Goal: Task Accomplishment & Management: Manage account settings

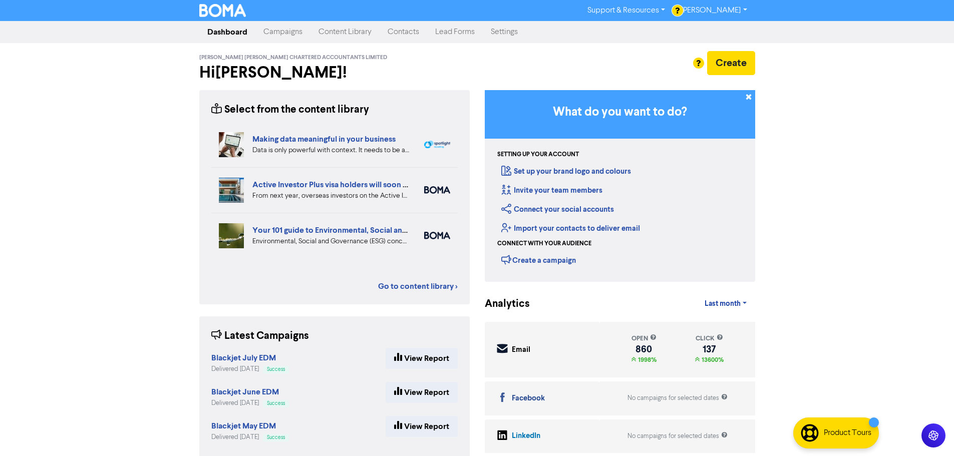
drag, startPoint x: 399, startPoint y: 35, endPoint x: 402, endPoint y: 40, distance: 5.8
click at [399, 35] on link "Contacts" at bounding box center [404, 32] width 48 height 20
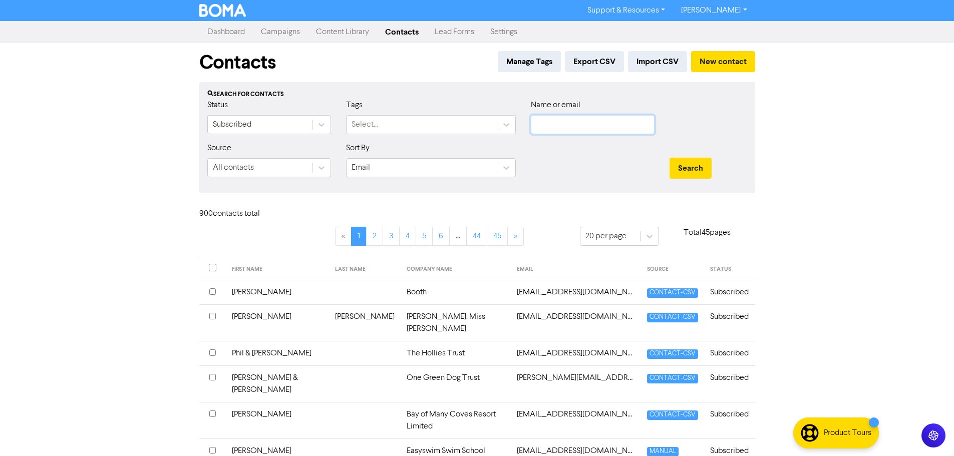
click at [562, 129] on input "text" at bounding box center [593, 124] width 124 height 19
click at [670, 158] on button "Search" at bounding box center [691, 168] width 42 height 21
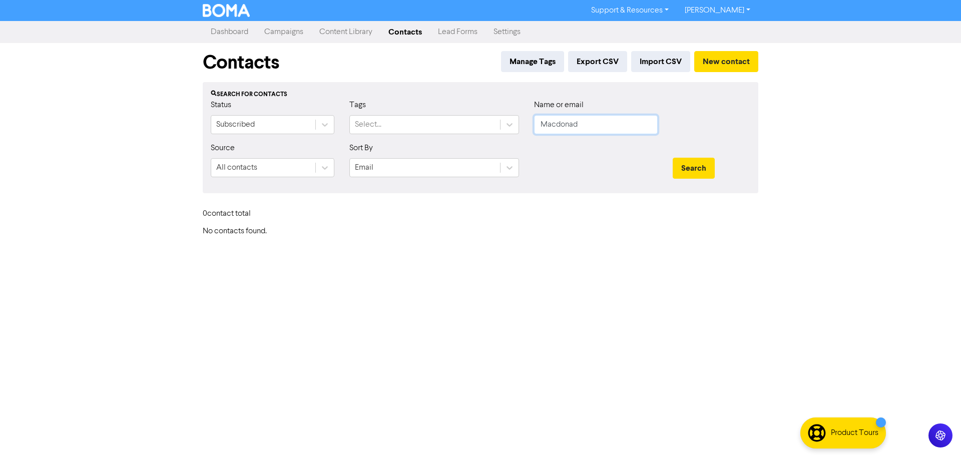
drag, startPoint x: 555, startPoint y: 124, endPoint x: 712, endPoint y: 100, distance: 159.0
click at [557, 123] on input "Macdonad" at bounding box center [596, 124] width 124 height 19
click at [673, 158] on button "Search" at bounding box center [694, 168] width 42 height 21
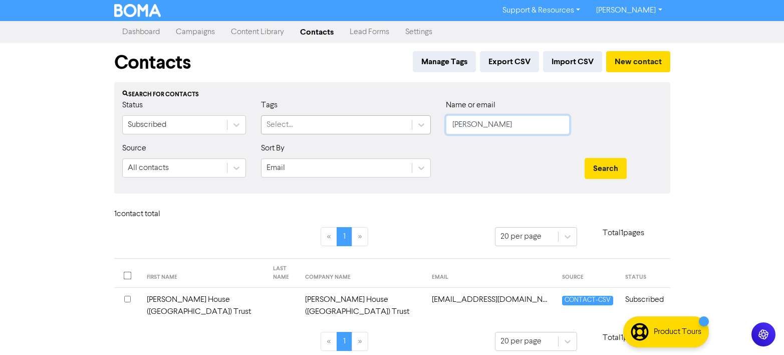
drag, startPoint x: 510, startPoint y: 122, endPoint x: 357, endPoint y: 126, distance: 152.8
click at [357, 126] on div "Status Subscribed Tags Select... Name or email Mcdonald" at bounding box center [392, 120] width 555 height 43
type input "wdmac"
click at [584, 158] on button "Search" at bounding box center [605, 168] width 42 height 21
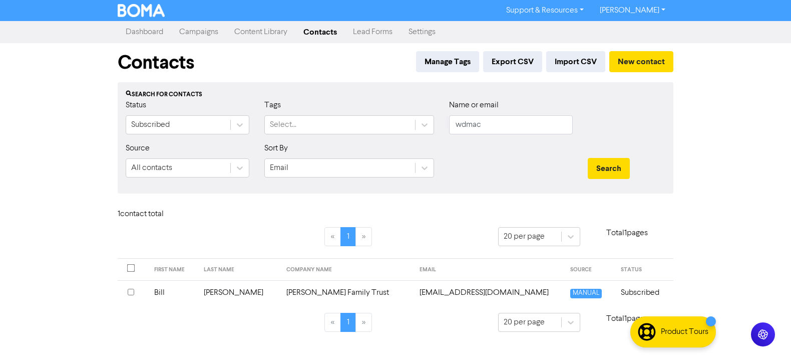
click at [268, 292] on td "MacDonald" at bounding box center [239, 292] width 83 height 25
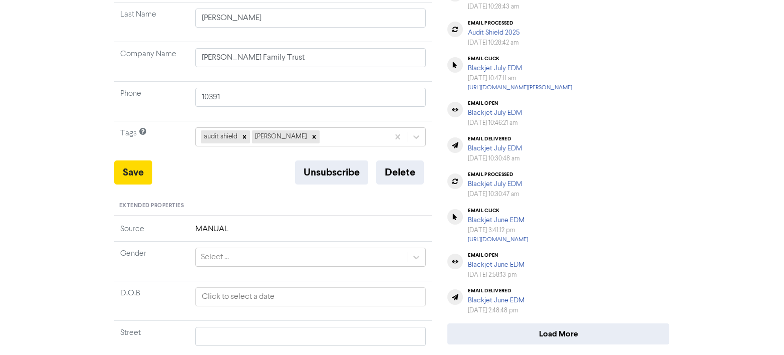
scroll to position [200, 0]
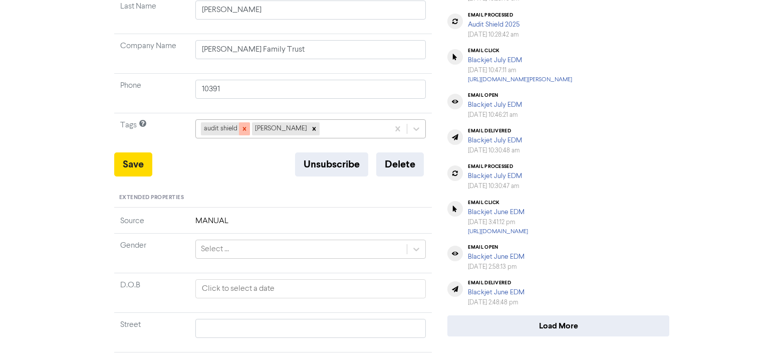
click at [244, 131] on icon at bounding box center [244, 128] width 7 height 7
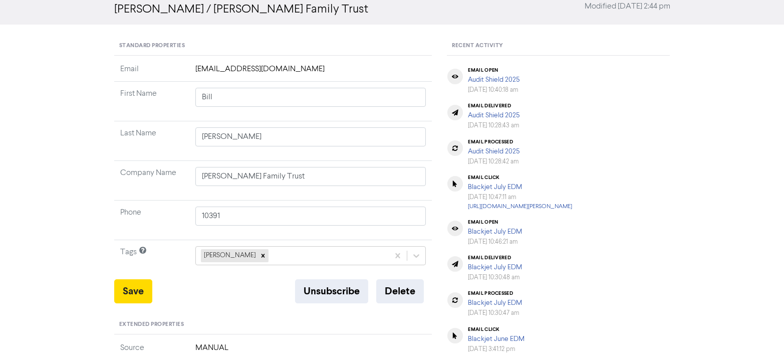
scroll to position [0, 0]
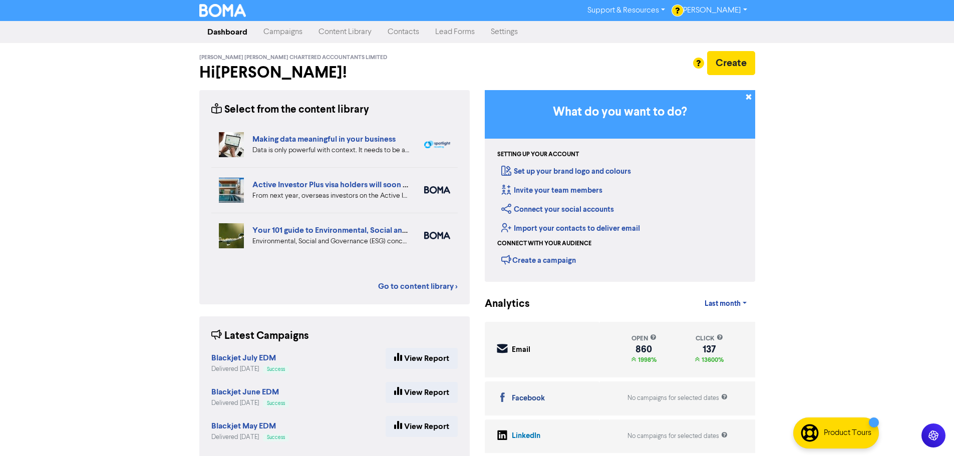
click at [397, 31] on link "Contacts" at bounding box center [404, 32] width 48 height 20
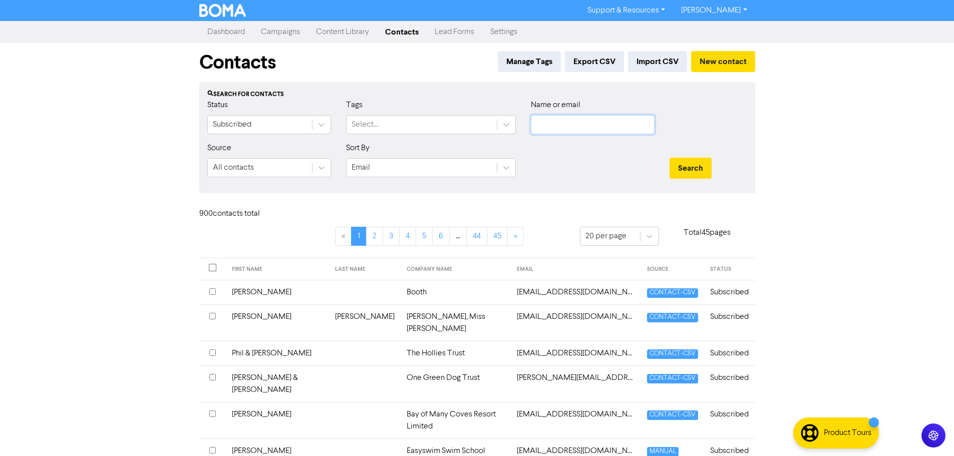
click at [581, 127] on input "text" at bounding box center [593, 124] width 124 height 19
type input "pene"
click at [670, 158] on button "Search" at bounding box center [691, 168] width 42 height 21
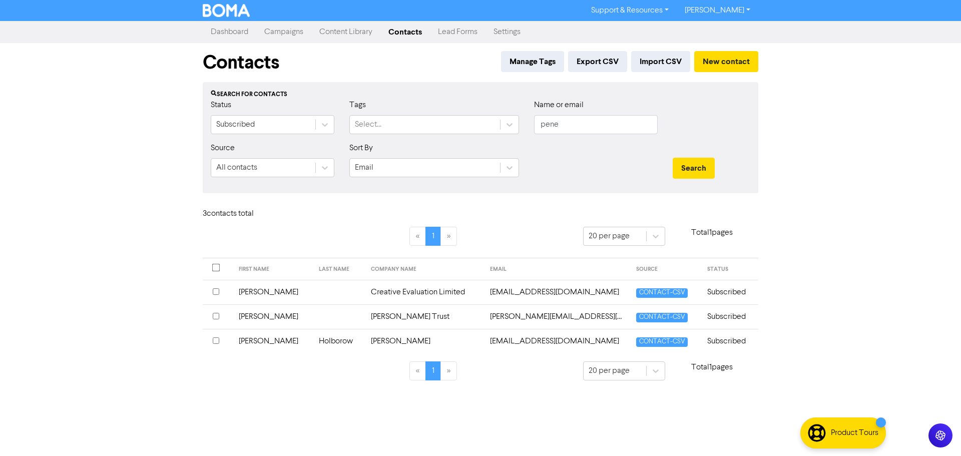
click at [735, 290] on td "Subscribed" at bounding box center [730, 292] width 57 height 25
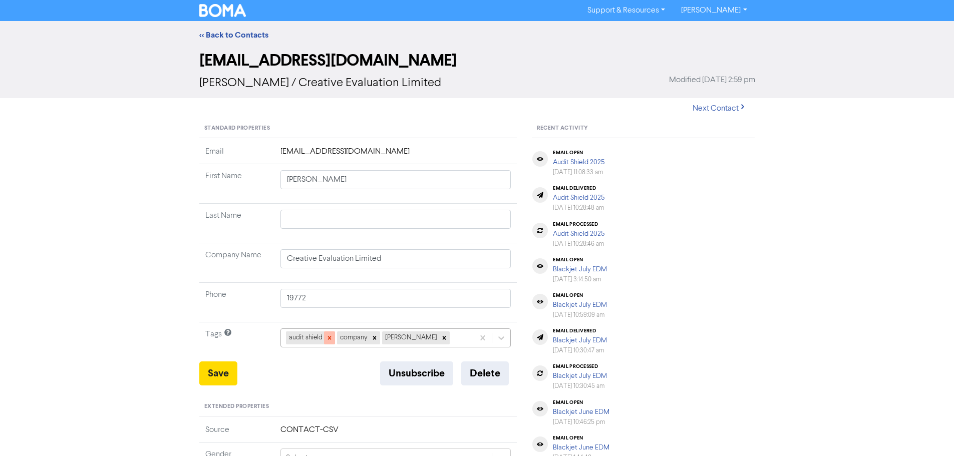
click at [328, 336] on icon at bounding box center [329, 338] width 7 height 7
click at [219, 371] on button "Save" at bounding box center [218, 374] width 38 height 24
drag, startPoint x: 380, startPoint y: 215, endPoint x: 376, endPoint y: 217, distance: 5.2
click at [378, 215] on input "text" at bounding box center [395, 219] width 231 height 19
type input "H"
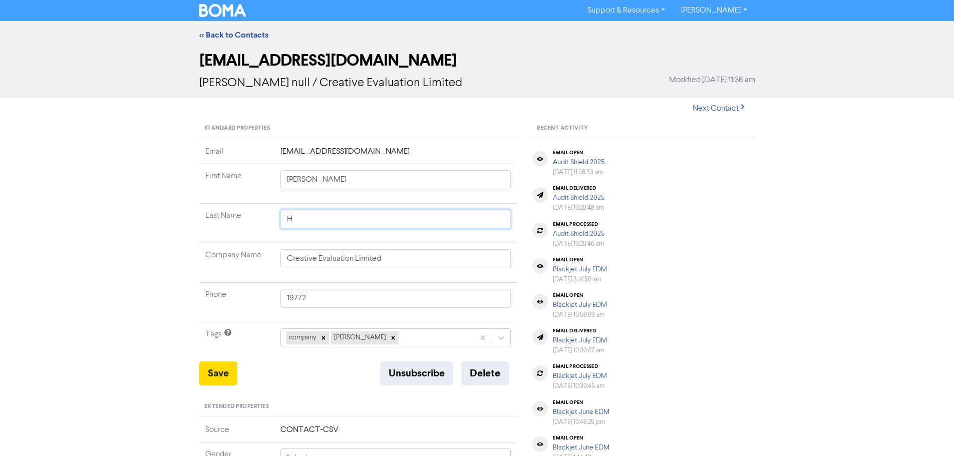
type input "Ha"
type input "Haw"
type input "Hawk"
type input "Hawki"
type input "Hawkin"
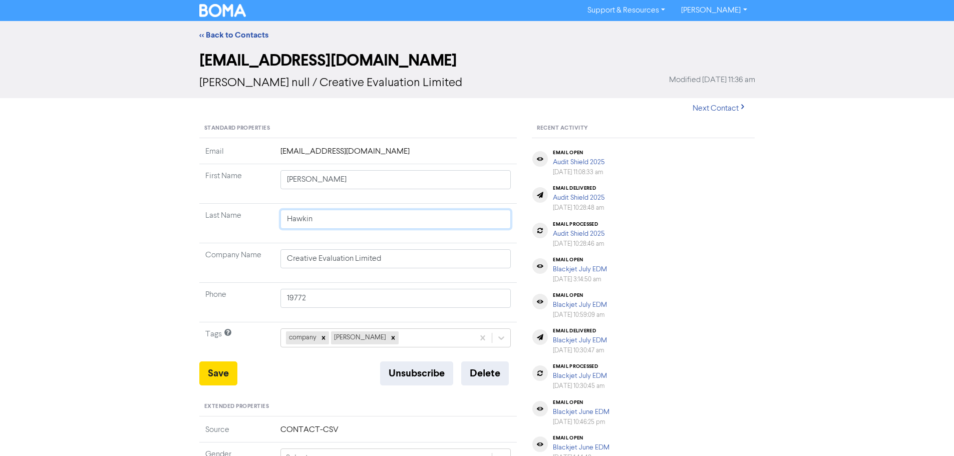
type input "[PERSON_NAME]"
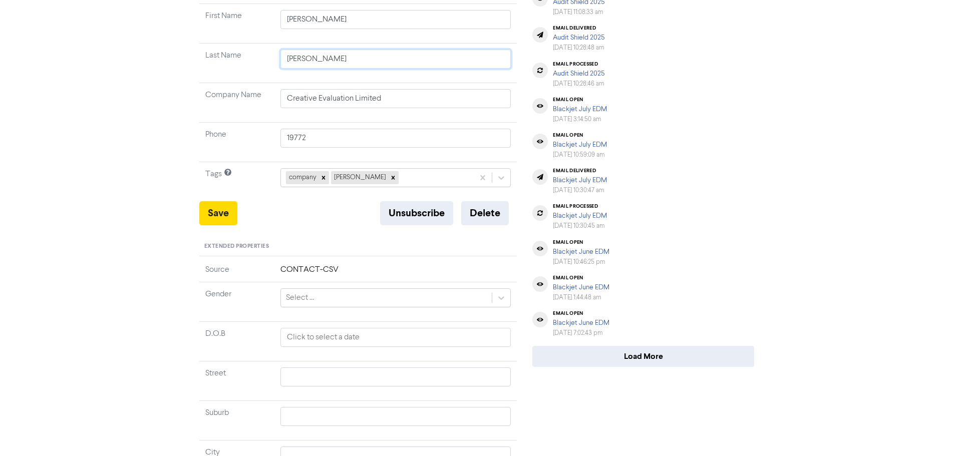
scroll to position [200, 0]
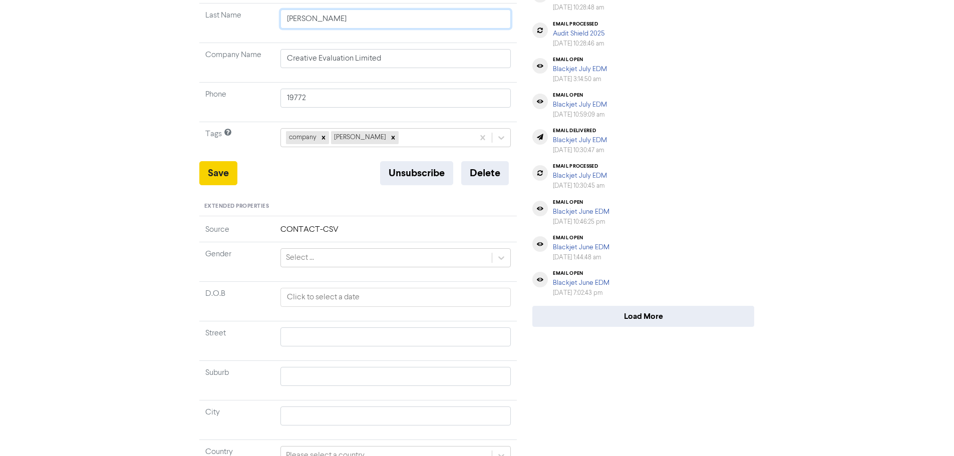
type input "[PERSON_NAME]"
click at [219, 176] on button "Save" at bounding box center [218, 173] width 38 height 24
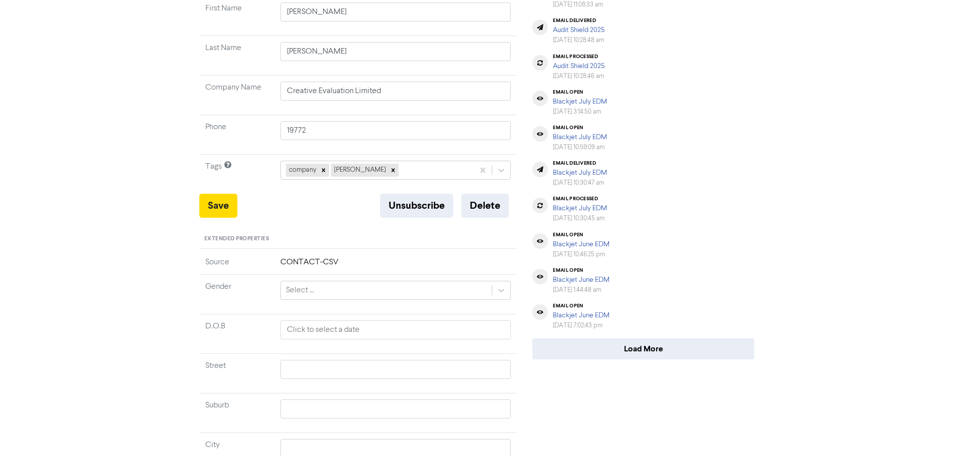
scroll to position [0, 0]
